Goal: Task Accomplishment & Management: Manage account settings

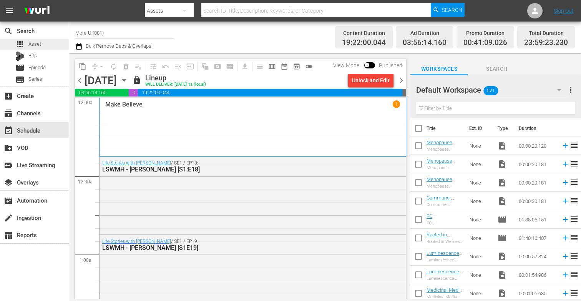
click at [32, 43] on span "Asset" at bounding box center [34, 44] width 13 height 8
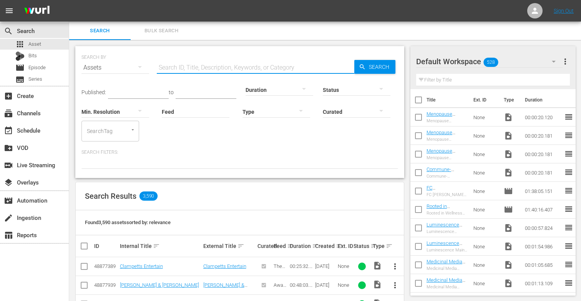
click at [173, 60] on input "text" at bounding box center [256, 67] width 198 height 18
paste input "How Women's Hormones Work Together"
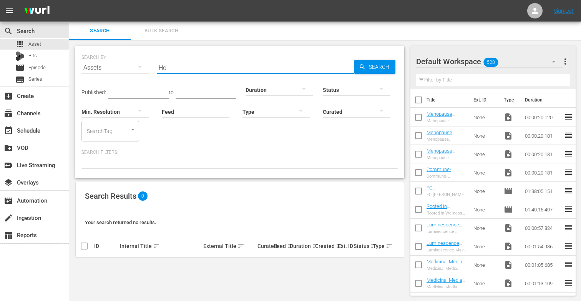
type input "H"
paste input "The Energy Crisis in the [DEMOGRAPHIC_DATA] Brain"
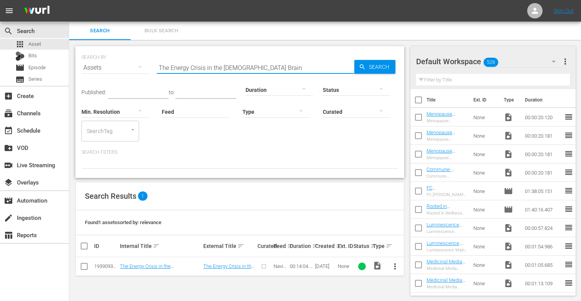
scroll to position [1, 0]
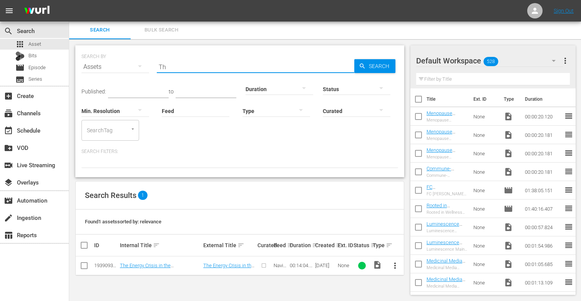
type input "T"
paste input "A Closer Look at the Transition from Perimenopause to Menopause"
type input "A"
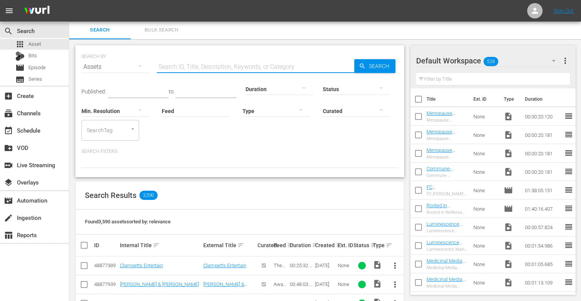
paste input "A Closer Look at the Transition from Perimenopause to Menopause"
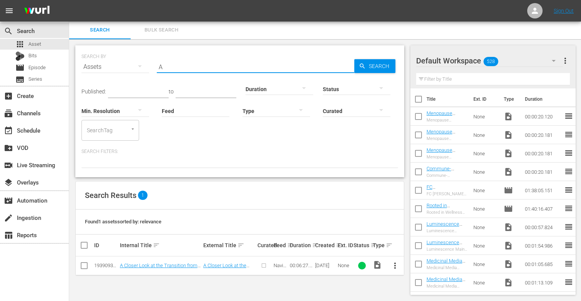
type input "A"
type input "v"
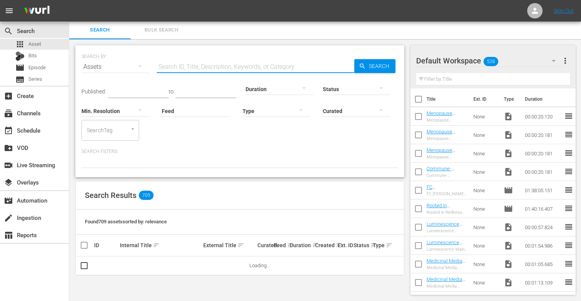
paste input "Menopause and Metabolic Dysfunction"
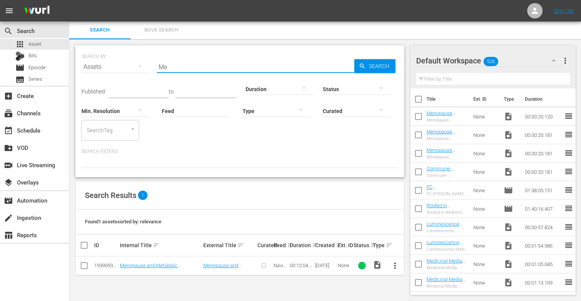
type input "M"
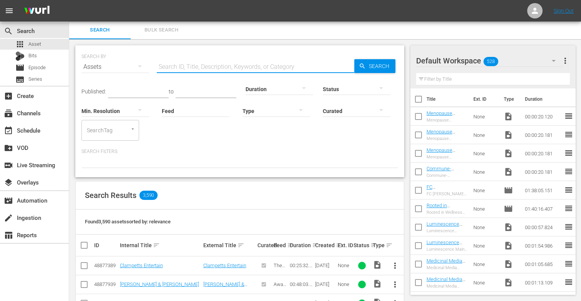
paste input "A Closer Look at the Transition from Perimenopause to Menopause"
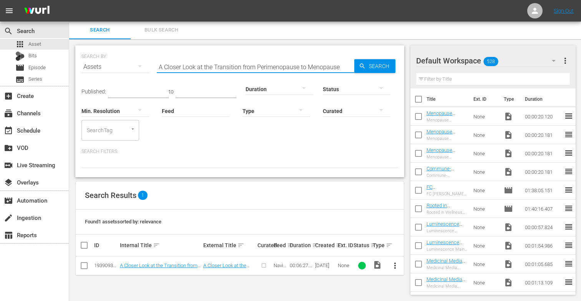
click at [394, 263] on span "more_vert" at bounding box center [395, 265] width 9 height 9
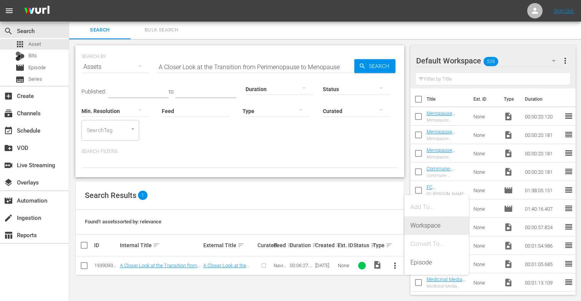
click at [429, 225] on div "Workspace" at bounding box center [437, 225] width 52 height 18
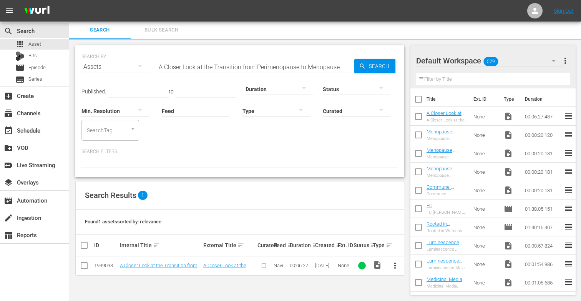
click at [342, 70] on input "A Closer Look at the Transition from Perimenopause to Menopause" at bounding box center [256, 67] width 198 height 18
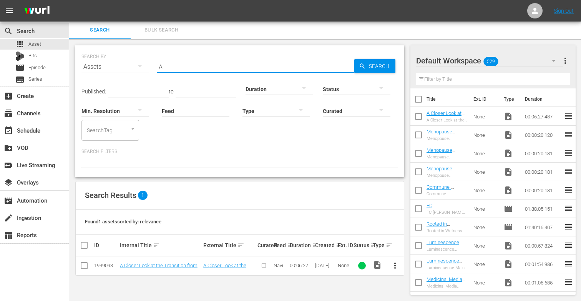
type input "A"
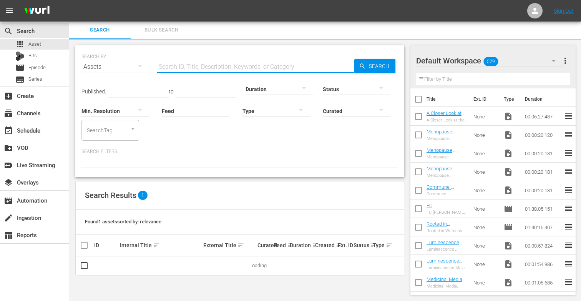
paste input "Menopause and Metabolic Dysfunction"
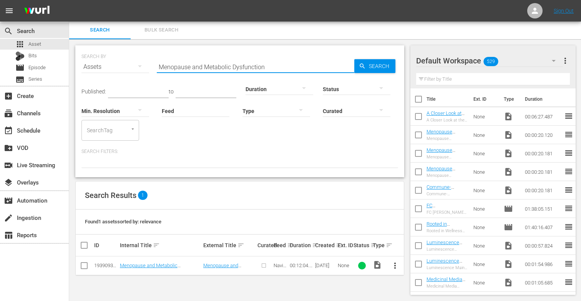
click at [394, 261] on span "more_vert" at bounding box center [395, 265] width 9 height 9
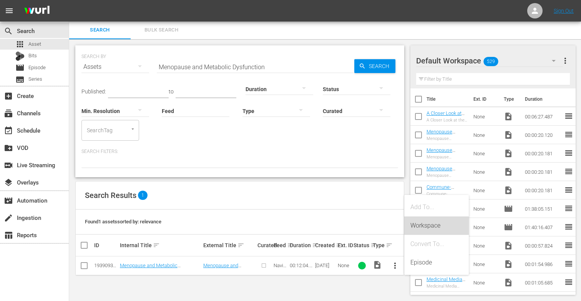
click at [426, 226] on div "Workspace" at bounding box center [437, 225] width 52 height 18
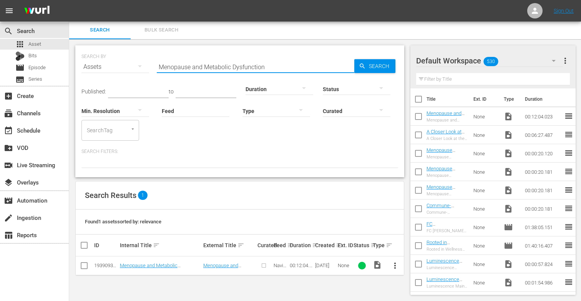
click at [279, 67] on input "Menopause and Metabolic Dysfunction" at bounding box center [256, 67] width 198 height 18
type input "M"
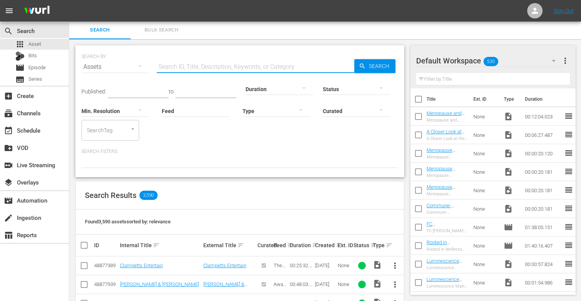
paste input "The Energy Crisis in the [DEMOGRAPHIC_DATA] Brain"
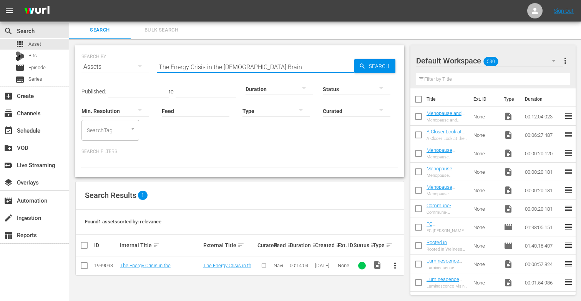
type input "The Energy Crisis in the [DEMOGRAPHIC_DATA] Brain"
click at [396, 264] on span "more_vert" at bounding box center [395, 265] width 9 height 9
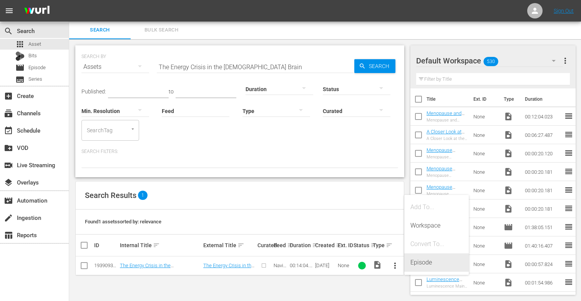
click at [422, 263] on div "Episode" at bounding box center [437, 262] width 52 height 18
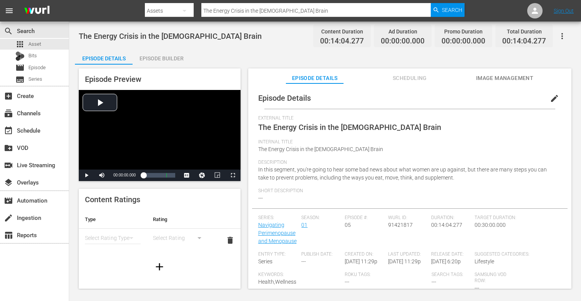
click at [550, 94] on span "edit" at bounding box center [554, 98] width 9 height 9
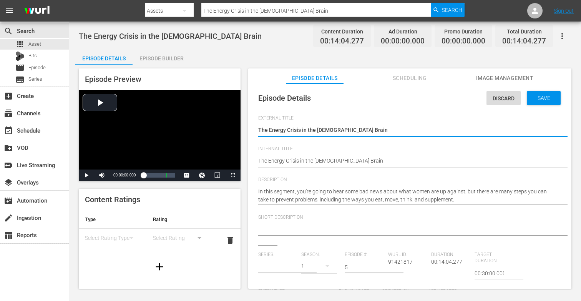
type input "Navigating Perimenopause and Menopause"
click at [352, 123] on div "The Energy Crisis in the [DEMOGRAPHIC_DATA] Brain The Energy Crisis in the [DEM…" at bounding box center [407, 130] width 299 height 18
type textarea "The Energy Crisis in the [DEMOGRAPHIC_DATA] Brai"
type textarea "The Energy Crisis in the [DEMOGRAPHIC_DATA] Bra"
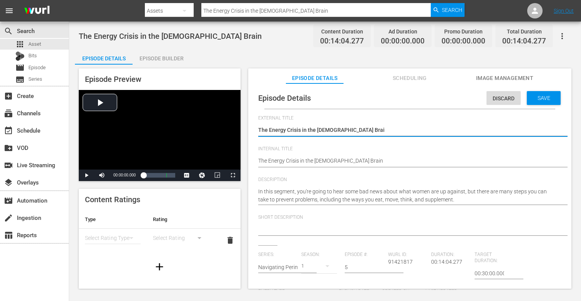
type textarea "The Energy Crisis in the [DEMOGRAPHIC_DATA] Bra"
type textarea "The Energy Crisis in the [DEMOGRAPHIC_DATA] Br"
type textarea "The Energy Crisis in the [DEMOGRAPHIC_DATA] B"
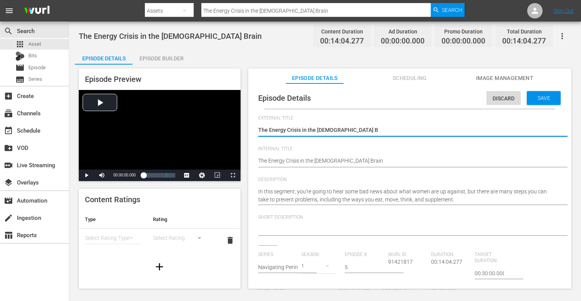
type textarea "The Energy Crisis in the [DEMOGRAPHIC_DATA]"
type textarea "The Energy Crisis in the Femal"
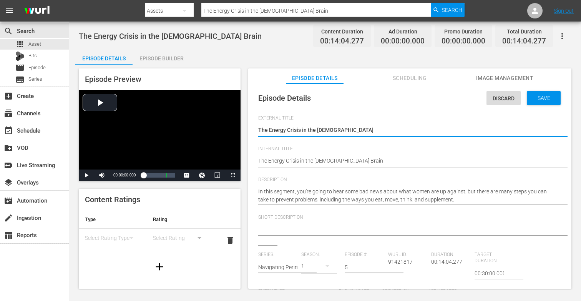
type textarea "The Energy Crisis in the Femal"
type textarea "The Energy Crisis in the Fema"
type textarea "The Energy Crisis in the Fem"
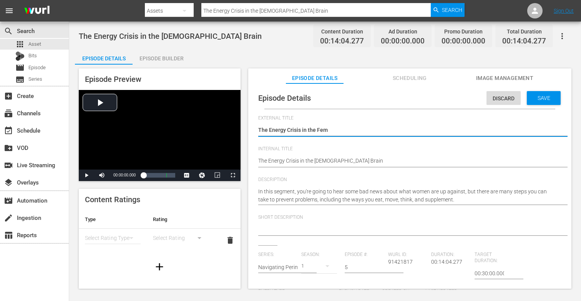
type textarea "The Energy Crisis in the Fe"
type textarea "The Energy Crisis in the F"
type textarea "The Energy Crisis in the"
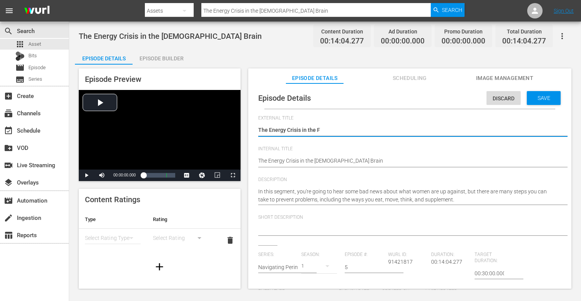
type textarea "The Energy Crisis in the"
type textarea "The Energy Crisis in th"
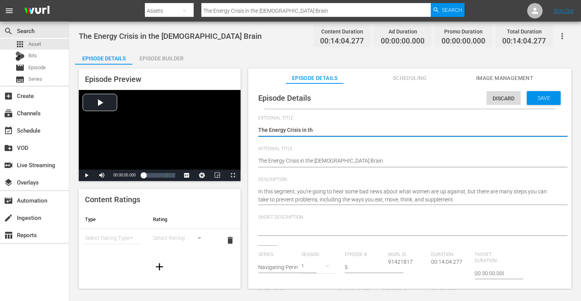
type textarea "The Energy Crisis in t"
type textarea "The Energy Crisis in"
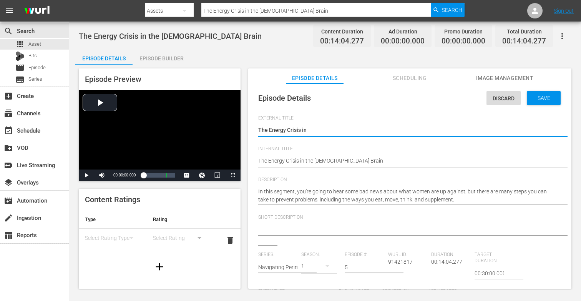
type textarea "The Energy Crisis in"
type textarea "The Energy Crisis i"
type textarea "The Energy Crisis"
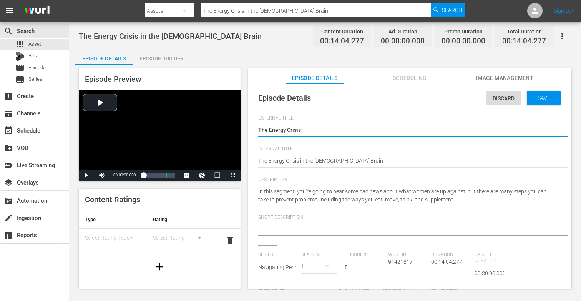
type textarea "The Energy Crisis"
type textarea "The Energy Crisi"
type textarea "The Energy [PERSON_NAME]"
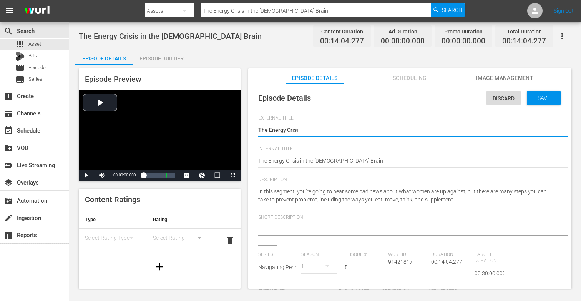
type textarea "The Energy [PERSON_NAME]"
type textarea "The Energy Cri"
type textarea "The Energy Cr"
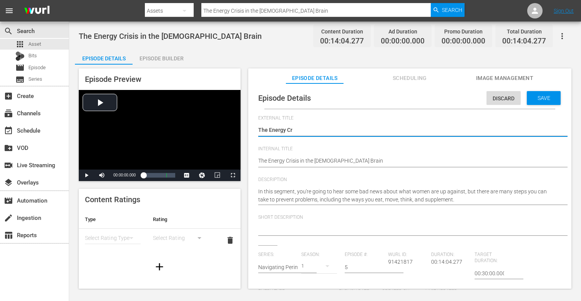
type textarea "The Energy C"
type textarea "The Energy"
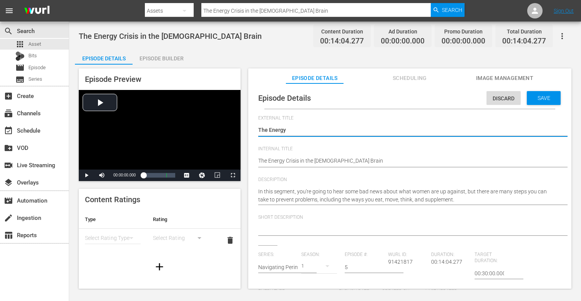
type textarea "The Energy"
type textarea "The Energ"
type textarea "The Ener"
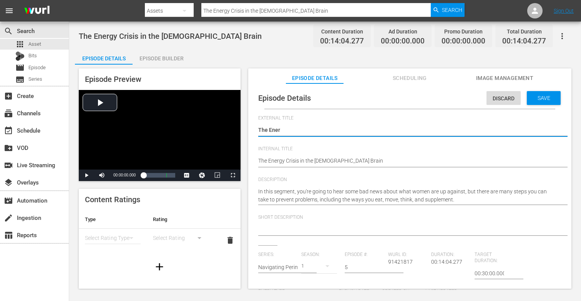
type textarea "The Ene"
type textarea "The En"
type textarea "The E"
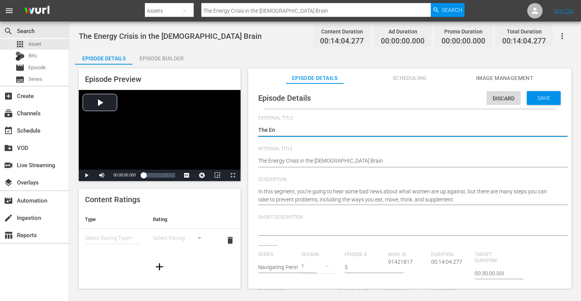
type textarea "The E"
type textarea "The"
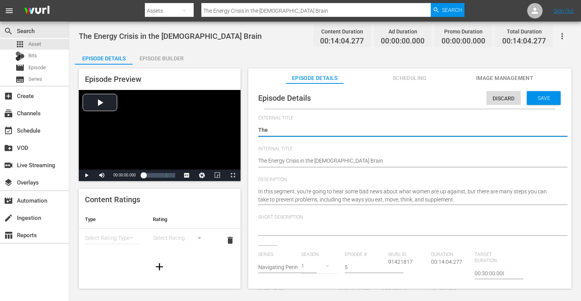
type textarea "Th"
type textarea "T"
type textarea "H"
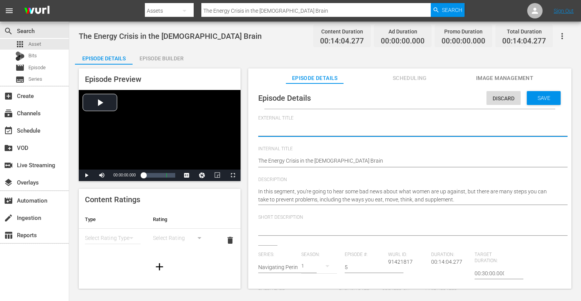
type textarea "H"
type textarea "Hy"
type textarea "Hyp"
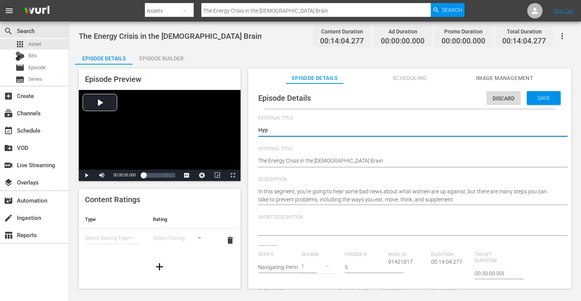
type textarea "Hypn"
type textarea "Hypno"
type textarea "Hypnot"
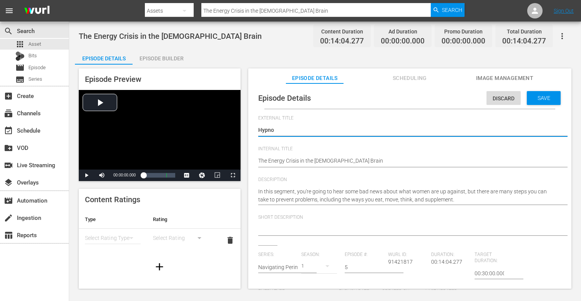
type textarea "Hypnot"
type textarea "Hypnoth"
type textarea "Hypnothe"
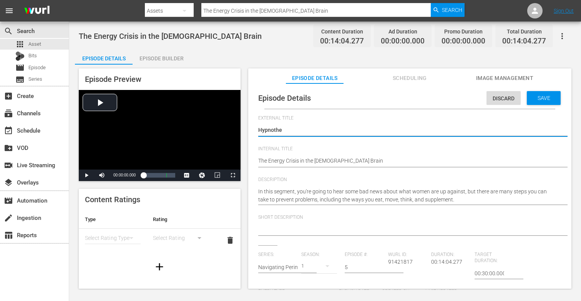
type textarea "Hypnother"
type textarea "Hypnothera"
type textarea "Hypnotherap"
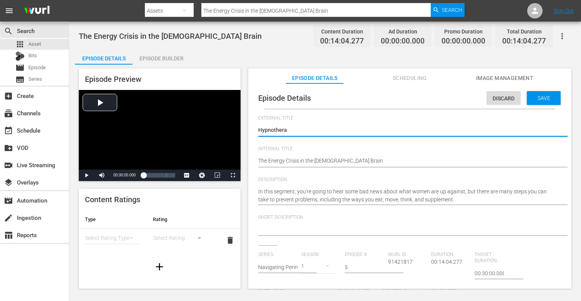
type textarea "Hypnotherap"
type textarea "[MEDICAL_DATA]"
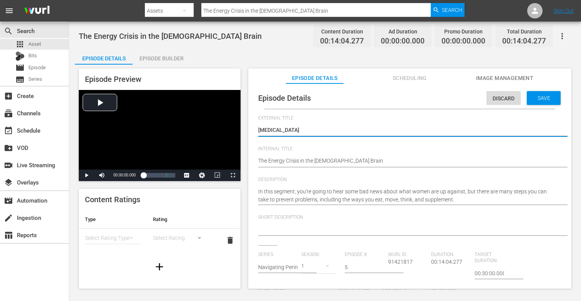
type textarea "[MEDICAL_DATA] f"
type textarea "[MEDICAL_DATA] fo"
type textarea "[MEDICAL_DATA] for"
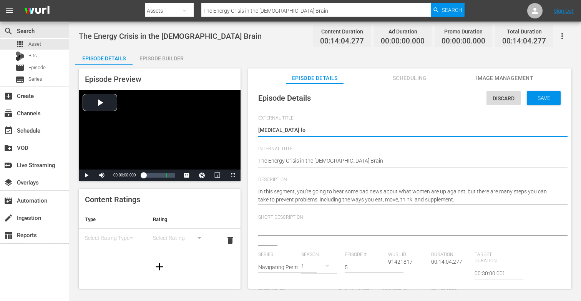
type textarea "[MEDICAL_DATA] for"
type textarea "[MEDICAL_DATA] for M"
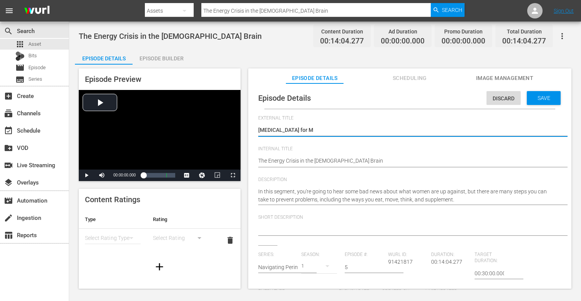
type textarea "[MEDICAL_DATA] for Me"
type textarea "[MEDICAL_DATA] for Men"
type textarea "[MEDICAL_DATA] for Ment"
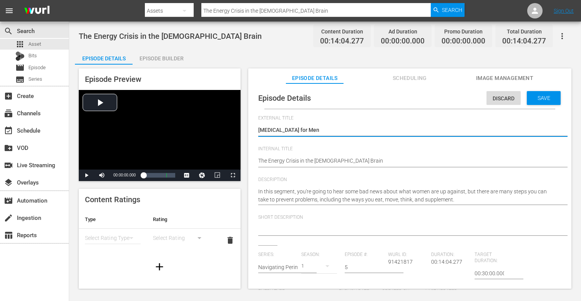
type textarea "[MEDICAL_DATA] for Ment"
type textarea "[MEDICAL_DATA] for Menta"
type textarea "[MEDICAL_DATA] for Mental"
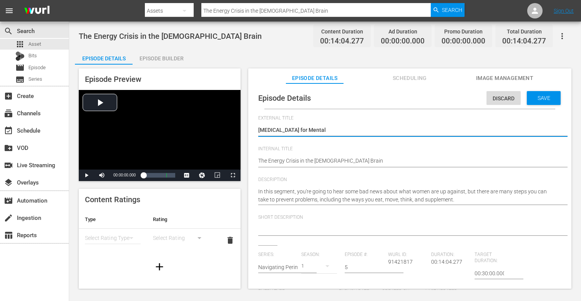
type textarea "[MEDICAL_DATA] for Mental"
type textarea "[MEDICAL_DATA] for Mental H"
type textarea "[MEDICAL_DATA] for Mental He"
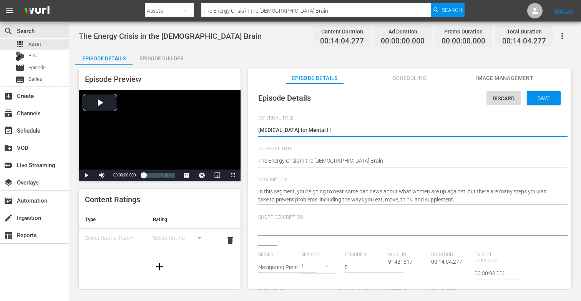
type textarea "[MEDICAL_DATA] for Mental He"
type textarea "[MEDICAL_DATA] for Mental Hea"
type textarea "[MEDICAL_DATA] for Mental Heal"
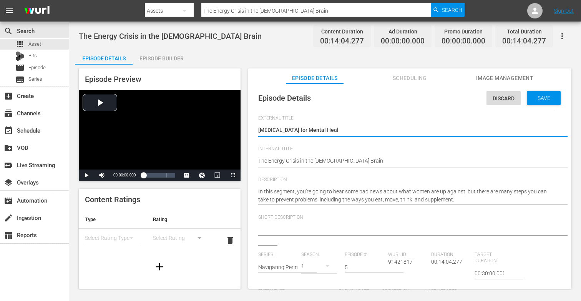
type textarea "[MEDICAL_DATA] for Mental Healt"
type textarea "[MEDICAL_DATA] for Mental Health"
type textarea "[MEDICAL_DATA] for Mental Health:"
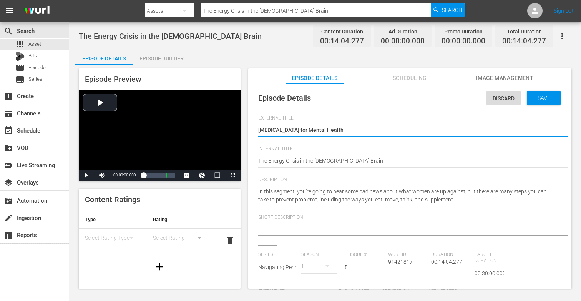
type textarea "[MEDICAL_DATA] for Mental Health:"
type textarea "[MEDICAL_DATA] for Mental Health: P"
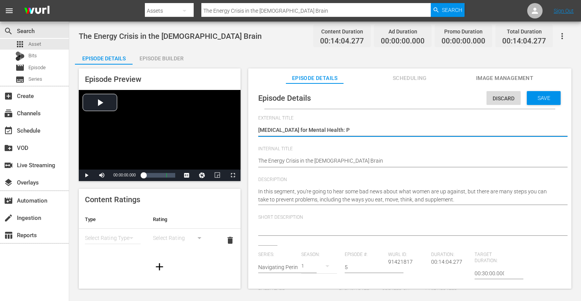
type textarea "[MEDICAL_DATA] for Mental Health: Pa"
type textarea "[MEDICAL_DATA] for Mental Health: Par"
type textarea "[MEDICAL_DATA] for Mental Health: Part"
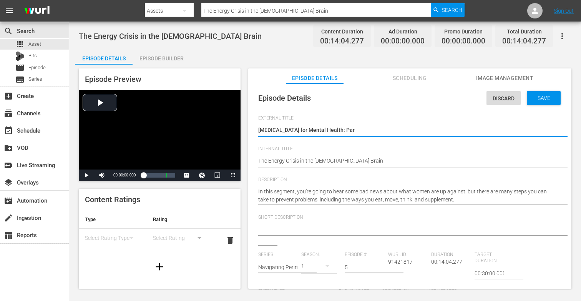
type textarea "[MEDICAL_DATA] for Mental Health: Part"
type textarea "[MEDICAL_DATA] for Mental Health: Part 2"
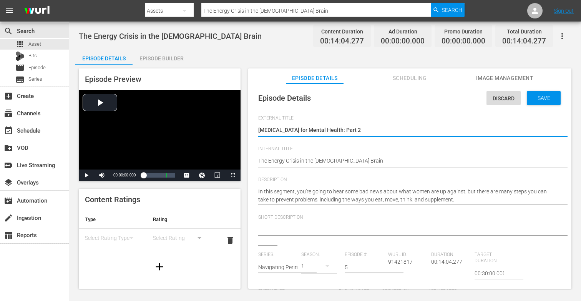
type textarea "[MEDICAL_DATA] for Mental Health: Part 2"
type textarea "[MEDICAL_DATA] for Mental Health: Part 2 -"
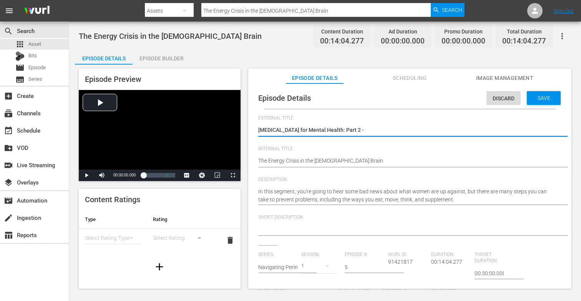
type textarea "[MEDICAL_DATA] for Mental Health: Part 2 -"
type textarea "[MEDICAL_DATA] for Mental Health: Part 2 - T"
type textarea "[MEDICAL_DATA] for Mental Health: Part 2 - Th"
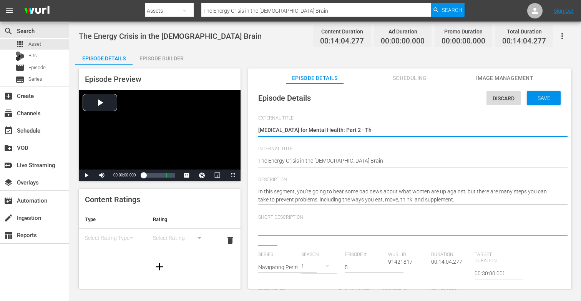
type textarea "[MEDICAL_DATA] for Mental Health: Part 2 - The"
type textarea "[MEDICAL_DATA] for Mental Health: Part 2 - The W"
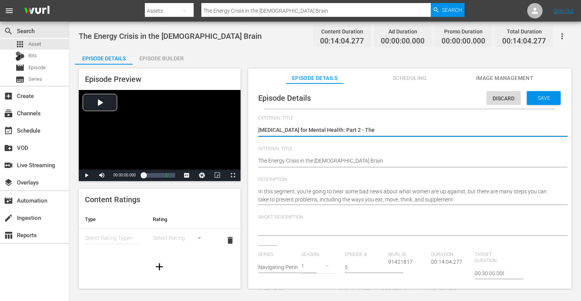
type textarea "[MEDICAL_DATA] for Mental Health: Part 2 - The W"
type textarea "[MEDICAL_DATA] for Mental Health: Part 2 - The Wi"
type textarea "[MEDICAL_DATA] for Mental Health: Part 2 - The Wis"
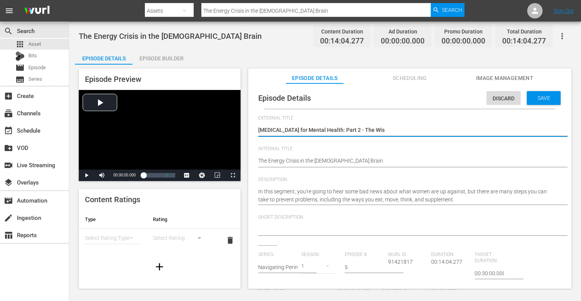
type textarea "[MEDICAL_DATA] for Mental Health: Part 2 - The Wisd"
type textarea "[MEDICAL_DATA] for Mental Health: Part 2 - The Wisdo"
type textarea "[MEDICAL_DATA] for Mental Health: Part 2 - The Wisdom"
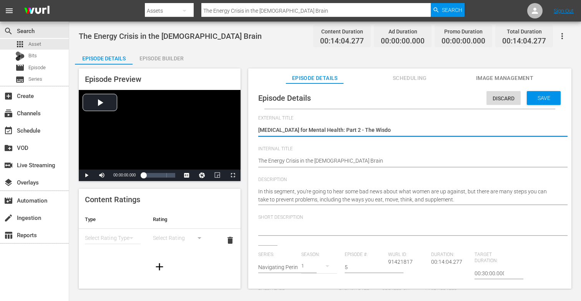
type textarea "[MEDICAL_DATA] for Mental Health: Part 2 - The Wisdom"
type textarea "[MEDICAL_DATA] for Mental Health: Part 2 - The Wisdom o"
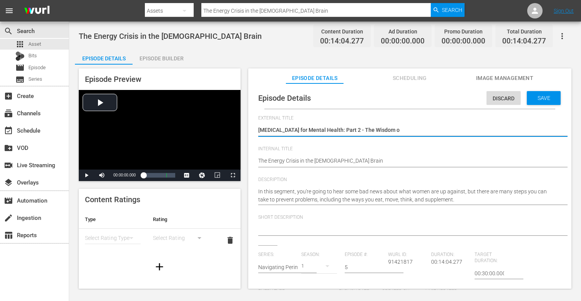
type textarea "[MEDICAL_DATA] for Mental Health: Part 2 - The Wisdom of"
type textarea "[MEDICAL_DATA] for Mental Health: Part 2 - The Wisdom of P"
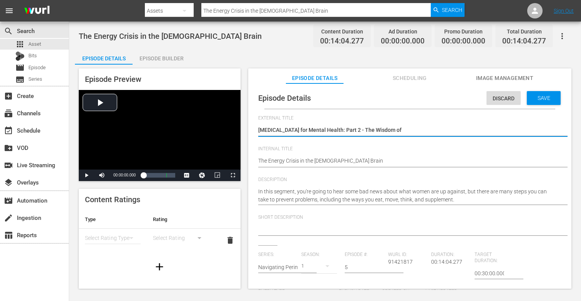
type textarea "[MEDICAL_DATA] for Mental Health: Part 2 - The Wisdom of P"
type textarea "[MEDICAL_DATA] for Mental Health: Part 2 - The Wisdom of Pr"
type textarea "[MEDICAL_DATA] for Mental Health: Part 2 - The Wisdom of Pre"
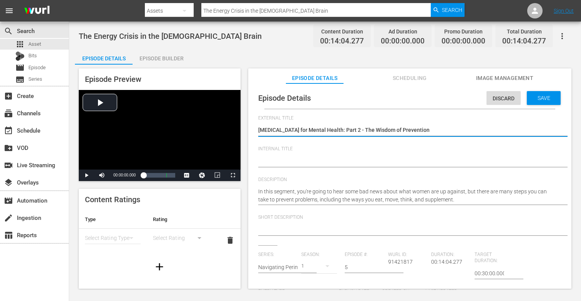
drag, startPoint x: 259, startPoint y: 128, endPoint x: 335, endPoint y: 136, distance: 76.2
click at [335, 136] on div "The Energy Crisis in the [DEMOGRAPHIC_DATA] Brain The Energy Crisis in the [DEM…" at bounding box center [407, 130] width 299 height 18
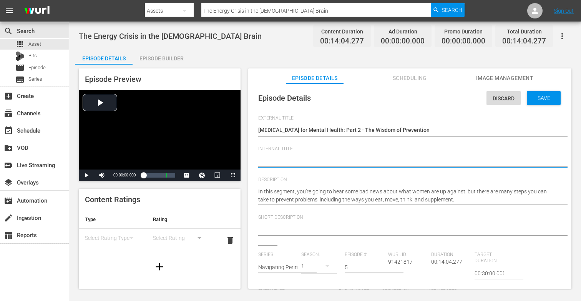
paste textarea "[MEDICAL_DATA] for Mental Health: Part 2 - The Wisdom of Prevention"
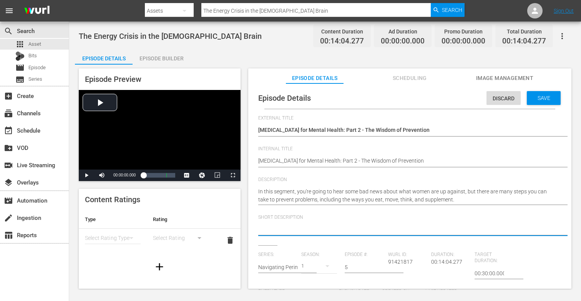
click at [326, 230] on textarea at bounding box center [407, 229] width 299 height 9
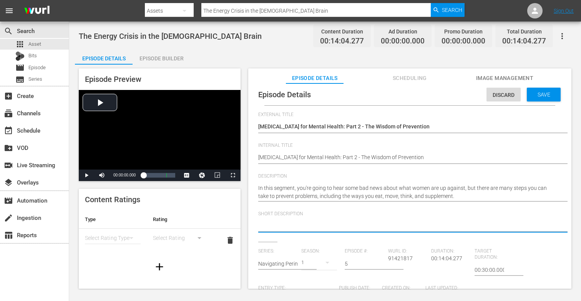
paste textarea "the prevention steps women can take to proactively and effectively address the …"
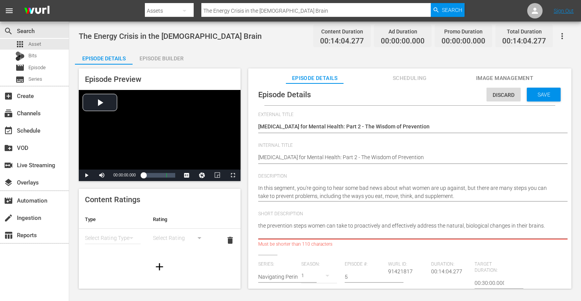
scroll to position [3, 0]
click at [266, 226] on textarea "the prevention steps women can take to proactively and effectively address the …" at bounding box center [407, 230] width 299 height 16
click at [538, 227] on textarea "Prevention steps women can take to proactively and effectively address the natu…" at bounding box center [407, 230] width 299 height 16
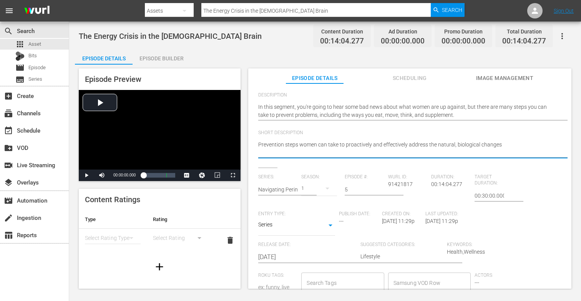
scroll to position [95, 0]
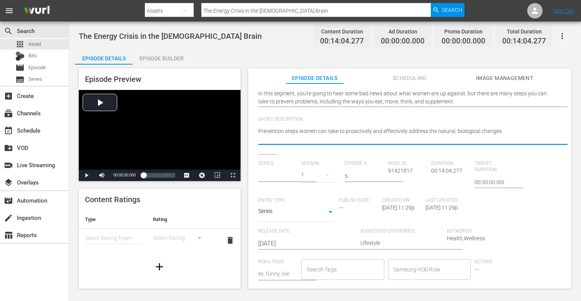
click at [291, 177] on input "text" at bounding box center [278, 176] width 40 height 18
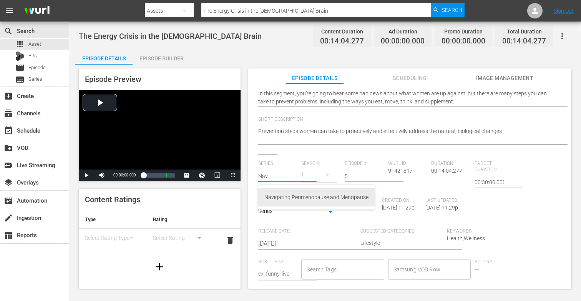
click at [305, 199] on div "Navigating Perimenopause and Menopause" at bounding box center [316, 197] width 104 height 18
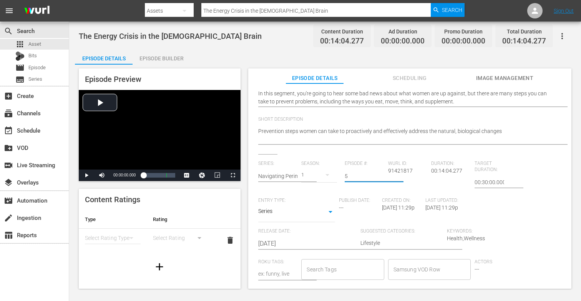
click at [353, 176] on input "5" at bounding box center [365, 176] width 40 height 18
click at [313, 175] on div "1" at bounding box center [319, 175] width 36 height 22
click at [315, 192] on div "1" at bounding box center [311, 195] width 21 height 8
click at [360, 174] on input "5" at bounding box center [365, 176] width 40 height 18
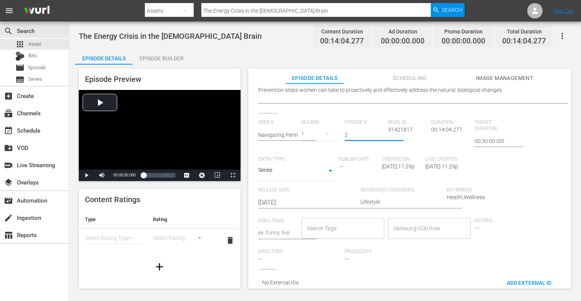
scroll to position [149, 0]
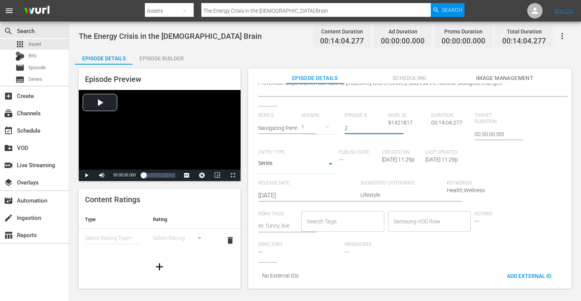
click at [324, 215] on input "Search Tags" at bounding box center [337, 221] width 64 height 14
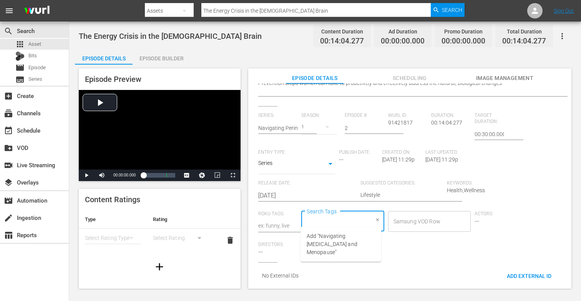
scroll to position [152, 0]
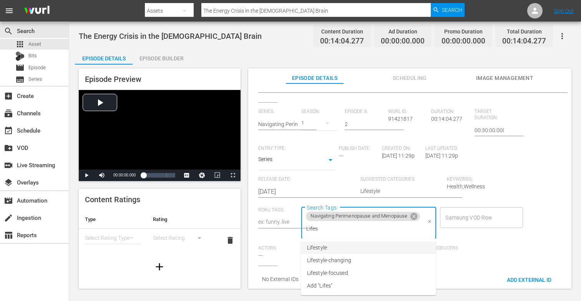
click at [328, 248] on li "Lifestyle" at bounding box center [368, 247] width 135 height 13
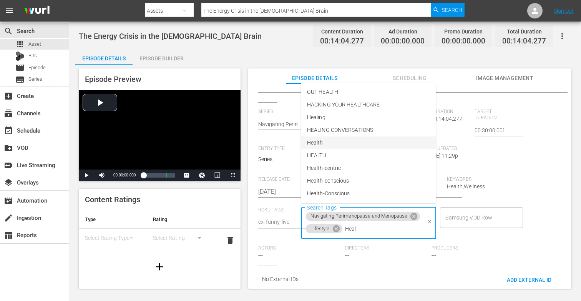
click at [328, 145] on li "Health" at bounding box center [368, 142] width 135 height 13
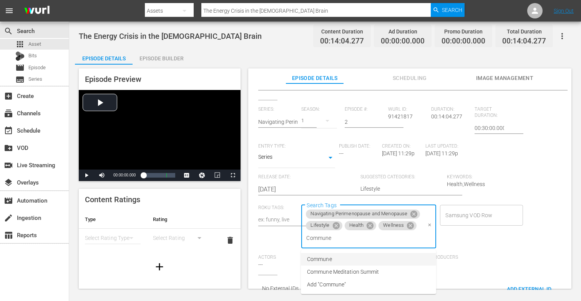
click at [342, 262] on li "Commune" at bounding box center [368, 259] width 135 height 13
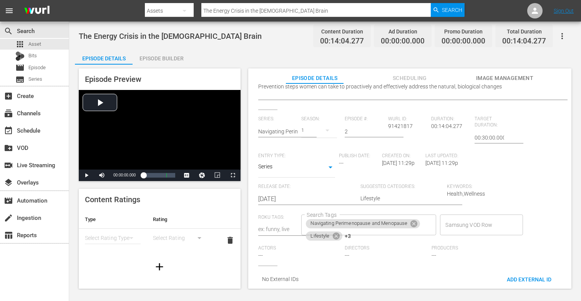
scroll to position [149, 0]
click at [470, 246] on div "Series: Navigating [MEDICAL_DATA] and Menopause Season: 1 Episode #: 2 [PERSON_…" at bounding box center [409, 191] width 303 height 150
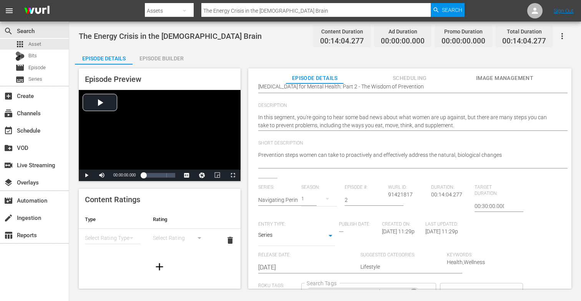
scroll to position [0, 0]
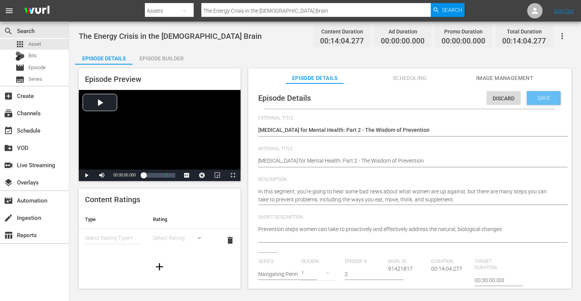
click at [536, 94] on div "Save" at bounding box center [544, 98] width 34 height 14
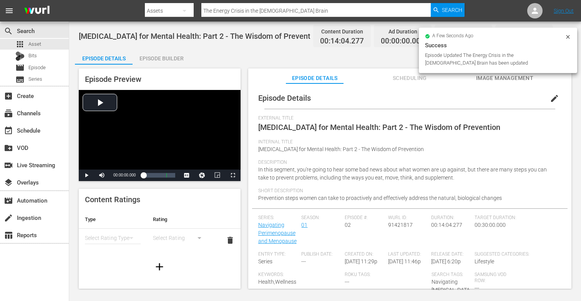
click at [161, 62] on div "Episode Builder" at bounding box center [162, 58] width 58 height 18
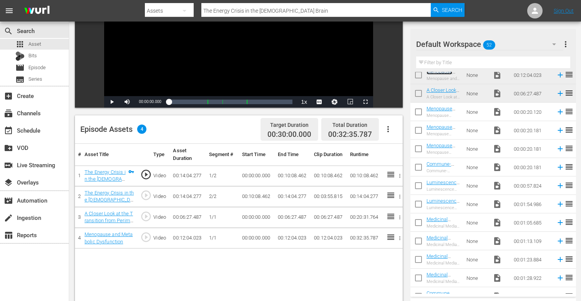
scroll to position [29, 0]
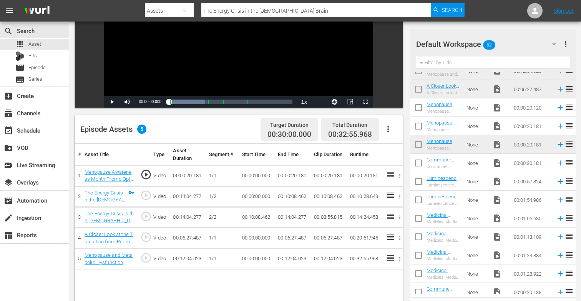
click at [458, 67] on input "text" at bounding box center [493, 63] width 154 height 12
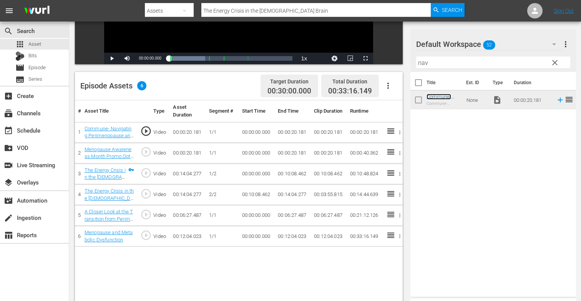
scroll to position [155, 0]
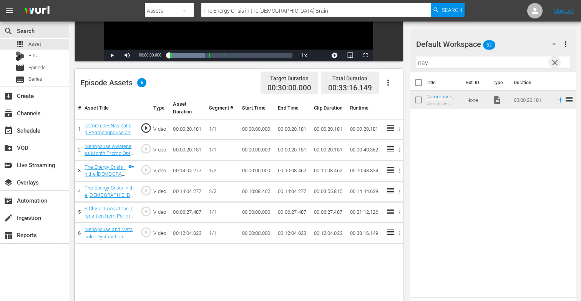
click at [553, 62] on span "clear" at bounding box center [554, 62] width 9 height 9
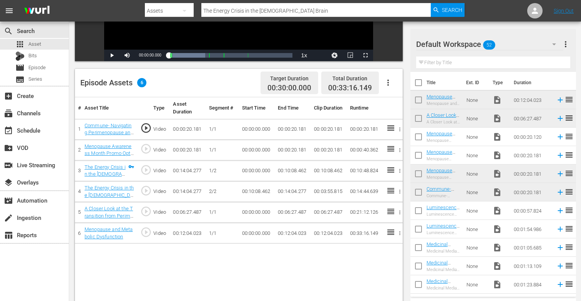
click at [484, 67] on input "text" at bounding box center [493, 63] width 154 height 12
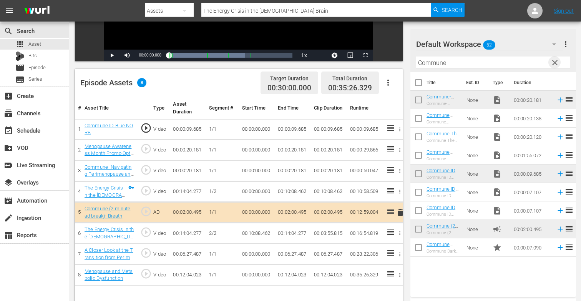
click at [557, 63] on span "clear" at bounding box center [554, 62] width 9 height 9
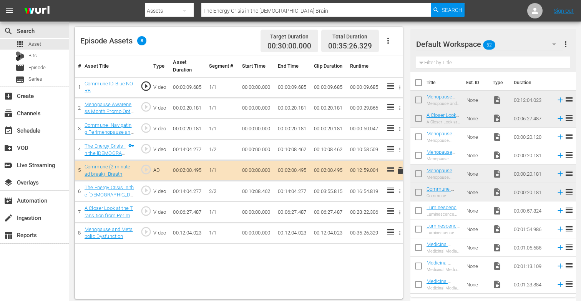
scroll to position [199, 0]
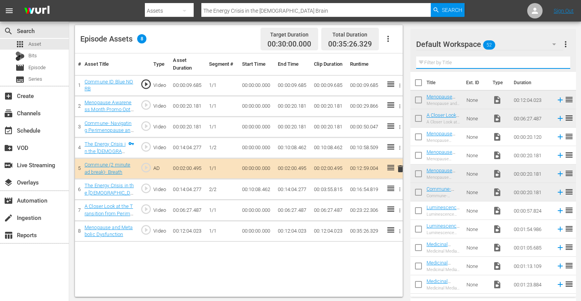
click at [449, 63] on input "text" at bounding box center [493, 63] width 154 height 12
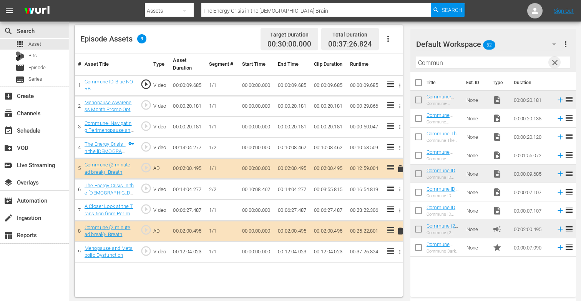
click at [556, 62] on span "clear" at bounding box center [554, 62] width 9 height 9
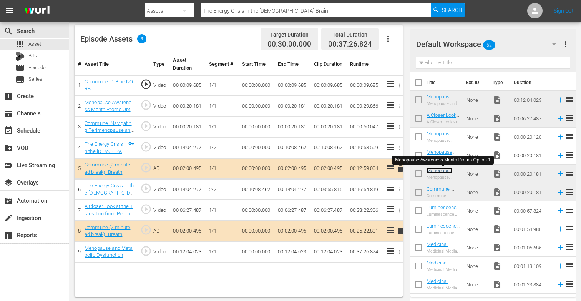
click at [445, 170] on link "Menopause Awareness Month Promo Option 1" at bounding box center [442, 179] width 30 height 23
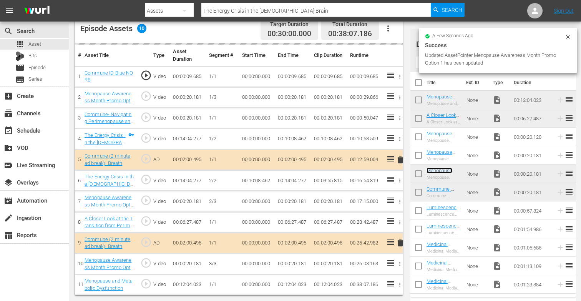
scroll to position [208, 0]
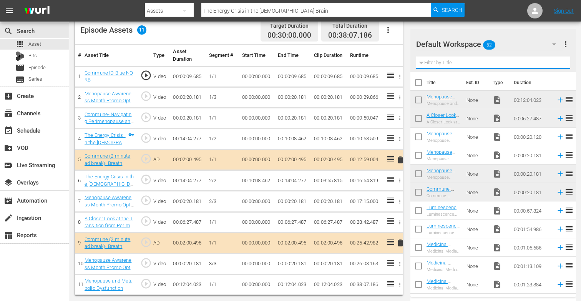
click at [463, 64] on input "text" at bounding box center [493, 63] width 154 height 12
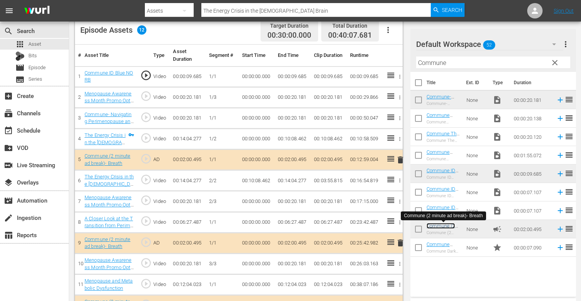
scroll to position [228, 0]
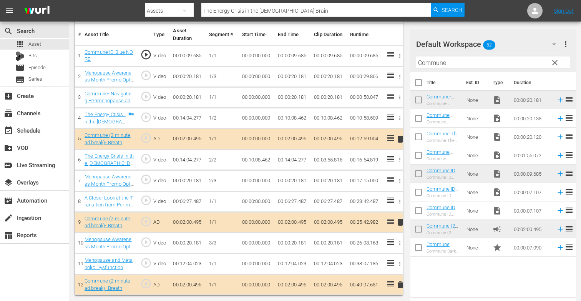
drag, startPoint x: 443, startPoint y: 226, endPoint x: 126, endPoint y: 2, distance: 388.4
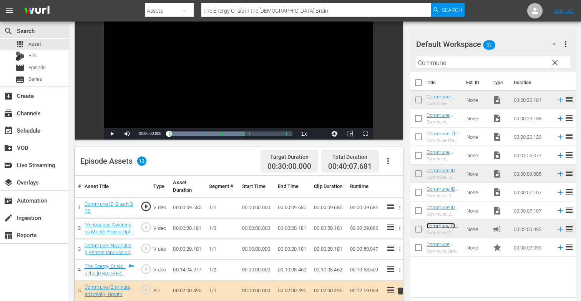
scroll to position [0, 0]
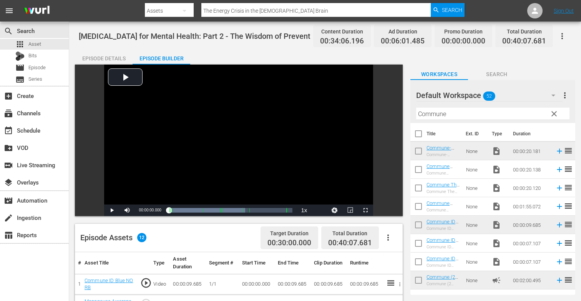
click at [503, 40] on span "00:40:07.681" at bounding box center [524, 41] width 44 height 9
drag, startPoint x: 503, startPoint y: 40, endPoint x: 545, endPoint y: 44, distance: 42.5
click at [545, 44] on span "00:40:07.681" at bounding box center [524, 41] width 44 height 9
copy span "00:40:07.681"
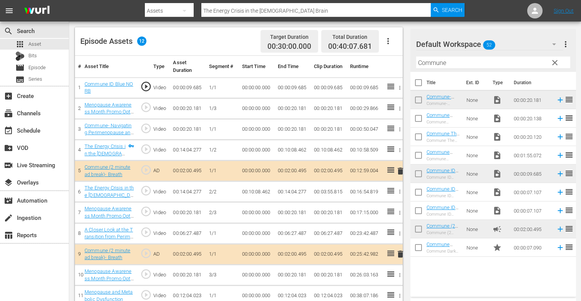
scroll to position [228, 0]
